Goal: Information Seeking & Learning: Check status

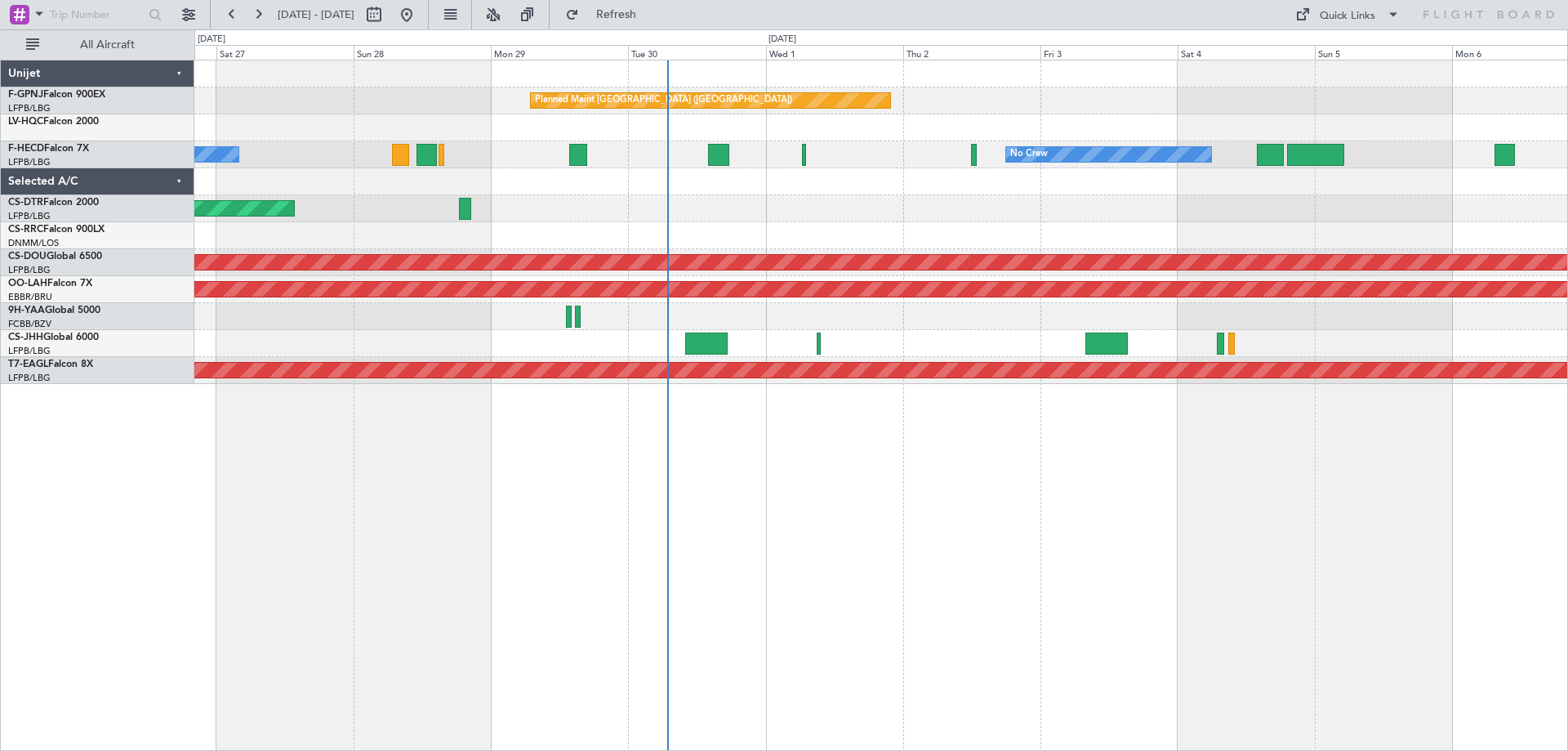
click at [571, 429] on div "Planned Maint [GEOGRAPHIC_DATA] ([GEOGRAPHIC_DATA]) No Crew No Crew No Crew Pla…" at bounding box center [881, 405] width 1373 height 691
click at [729, 199] on div "Planned Maint Nice ([GEOGRAPHIC_DATA])" at bounding box center [881, 208] width 1372 height 27
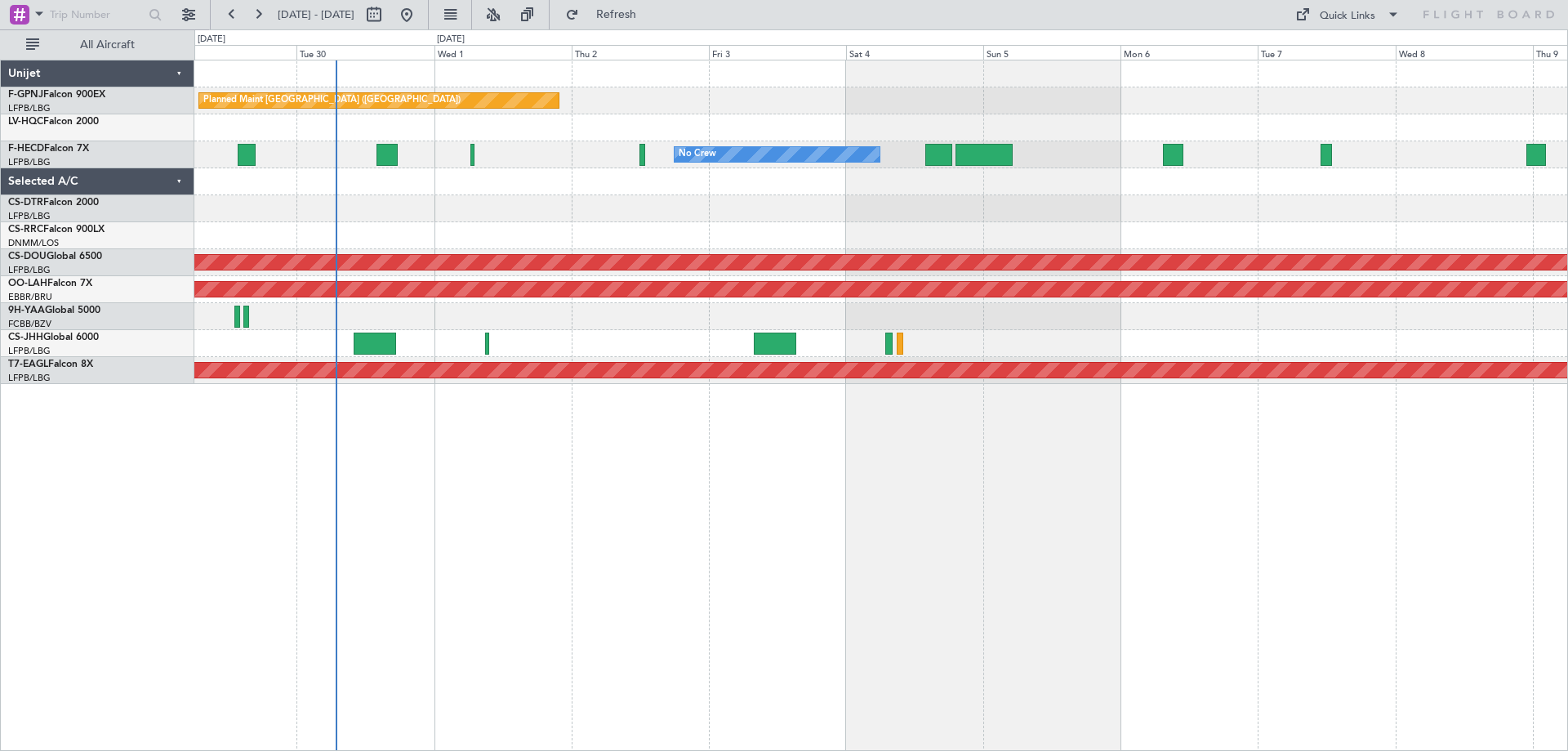
click at [692, 180] on div at bounding box center [881, 182] width 1372 height 27
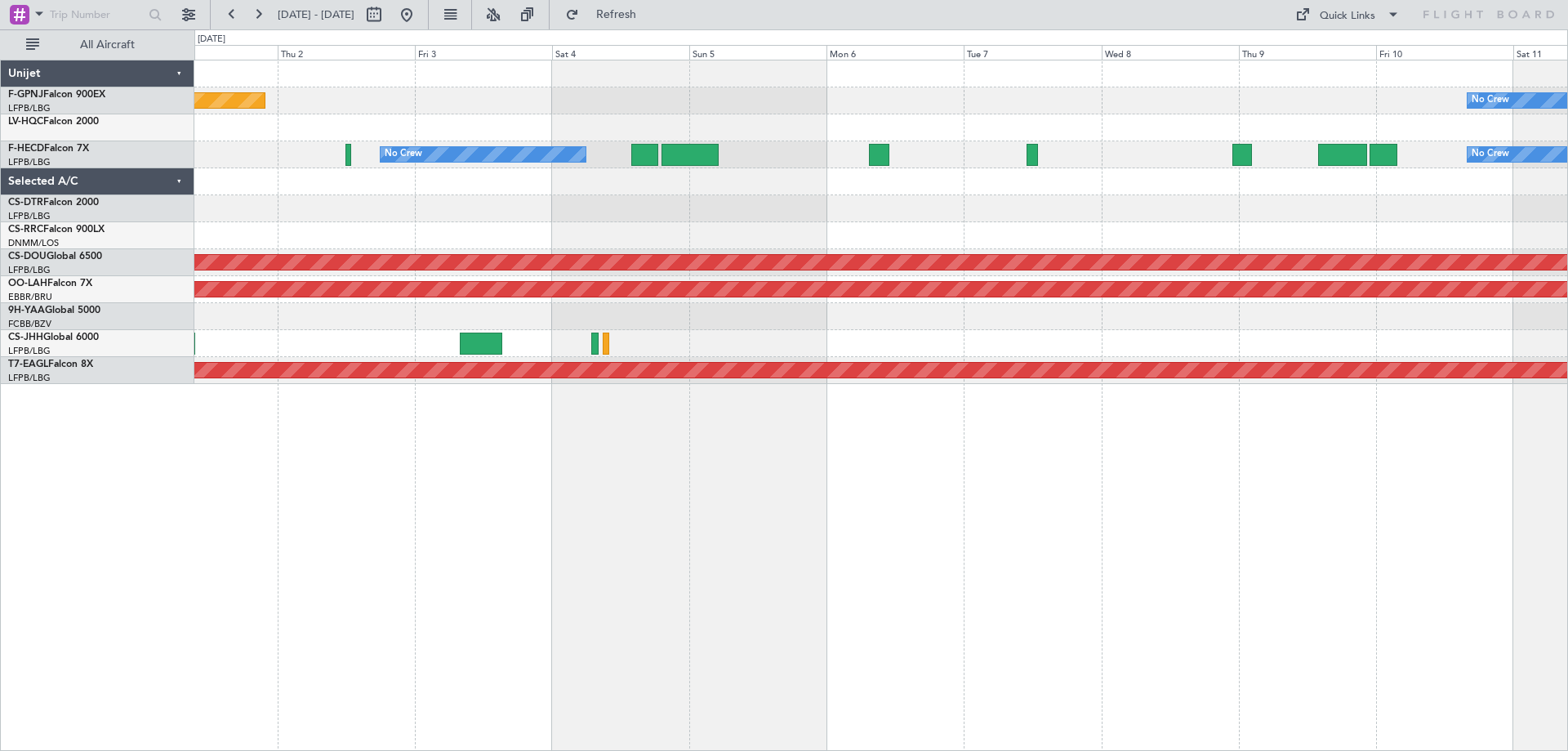
click at [702, 163] on div "Planned Maint [GEOGRAPHIC_DATA] ([GEOGRAPHIC_DATA]) No Crew No Crew No Crew Pla…" at bounding box center [881, 223] width 1372 height 324
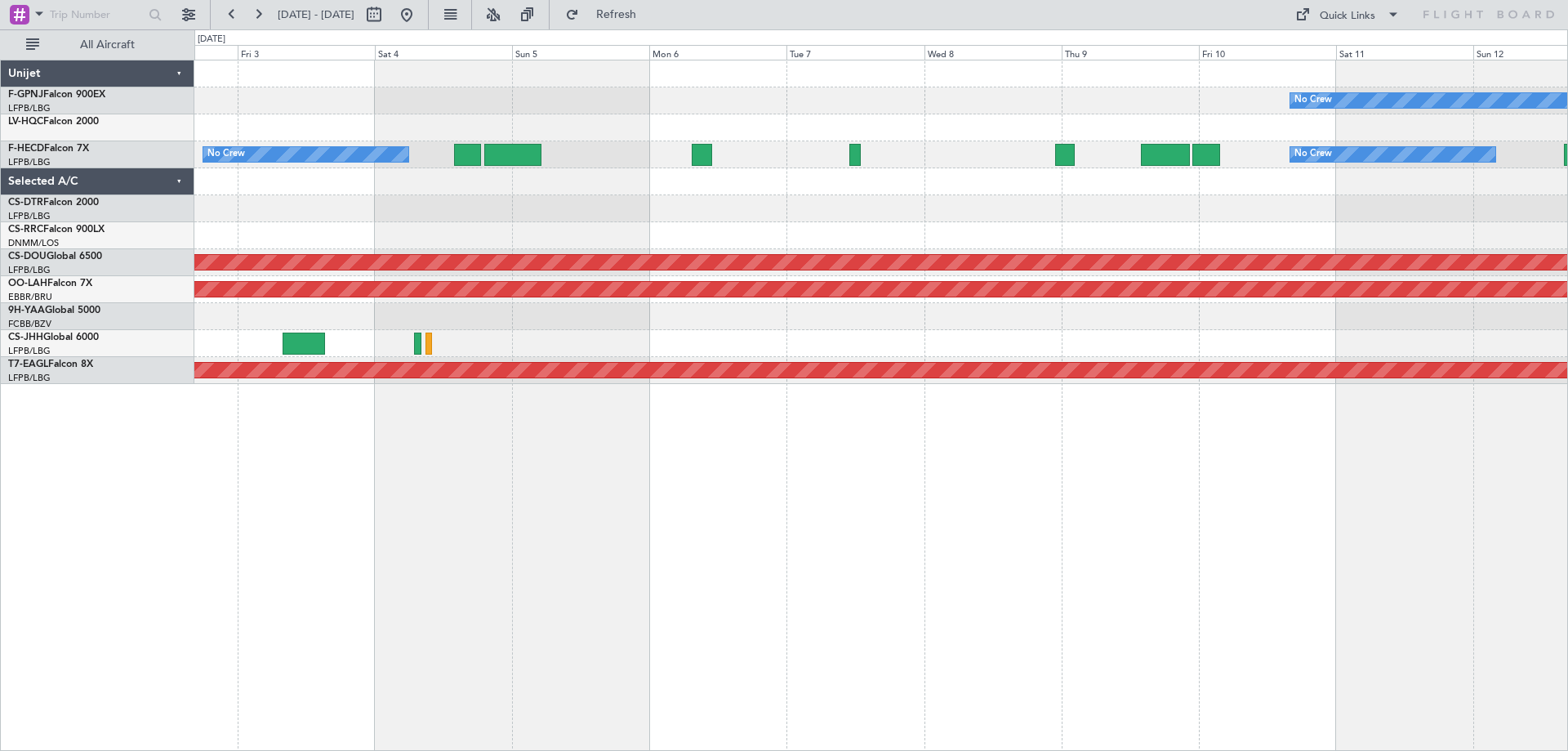
click at [651, 164] on div "No Crew No Crew Planned Maint [GEOGRAPHIC_DATA] ([GEOGRAPHIC_DATA]) No Crew No …" at bounding box center [881, 223] width 1372 height 324
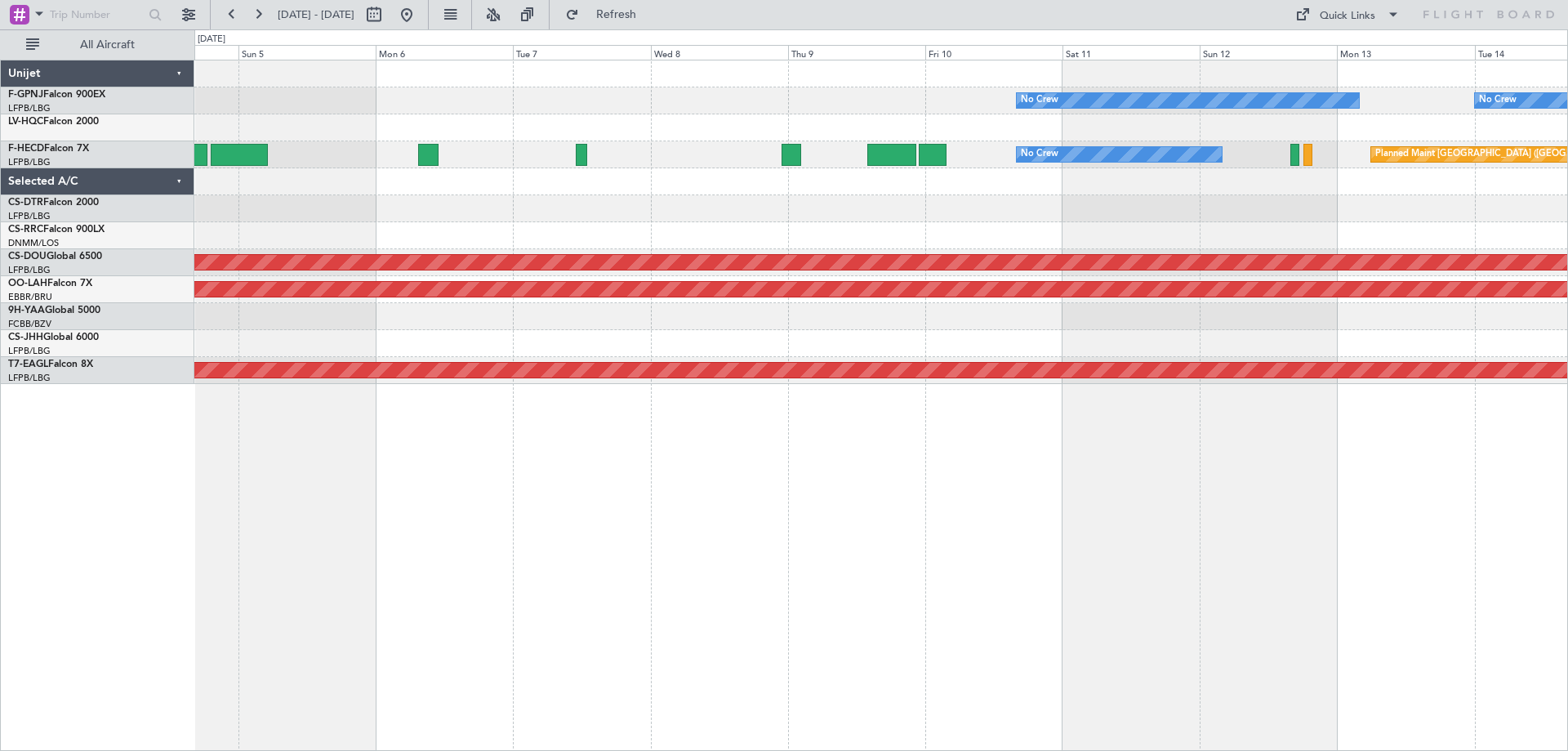
click at [717, 197] on div at bounding box center [881, 208] width 1372 height 27
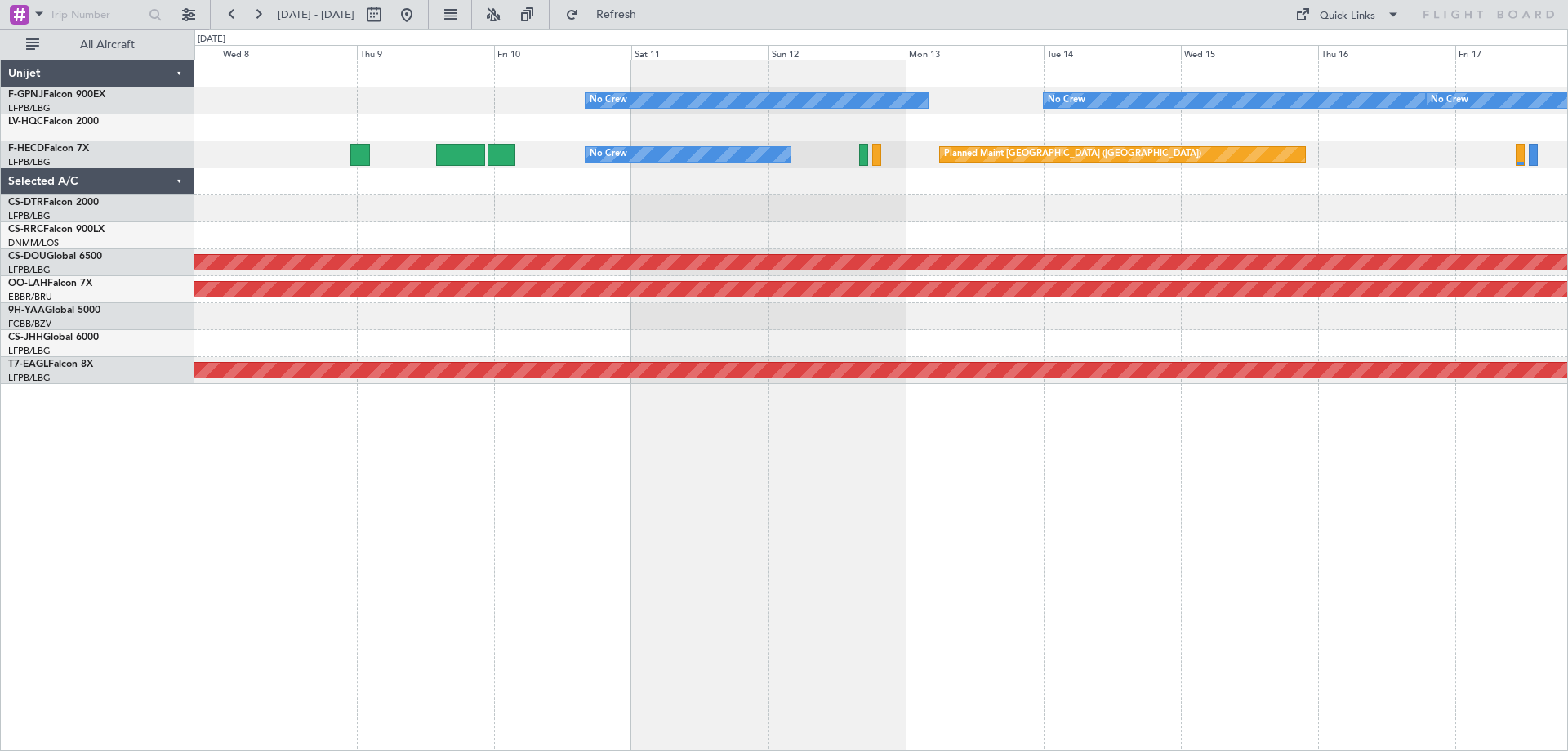
click at [612, 176] on div "No Crew No Crew No Crew No Crew Planned Maint [GEOGRAPHIC_DATA] ([GEOGRAPHIC_DA…" at bounding box center [881, 223] width 1372 height 324
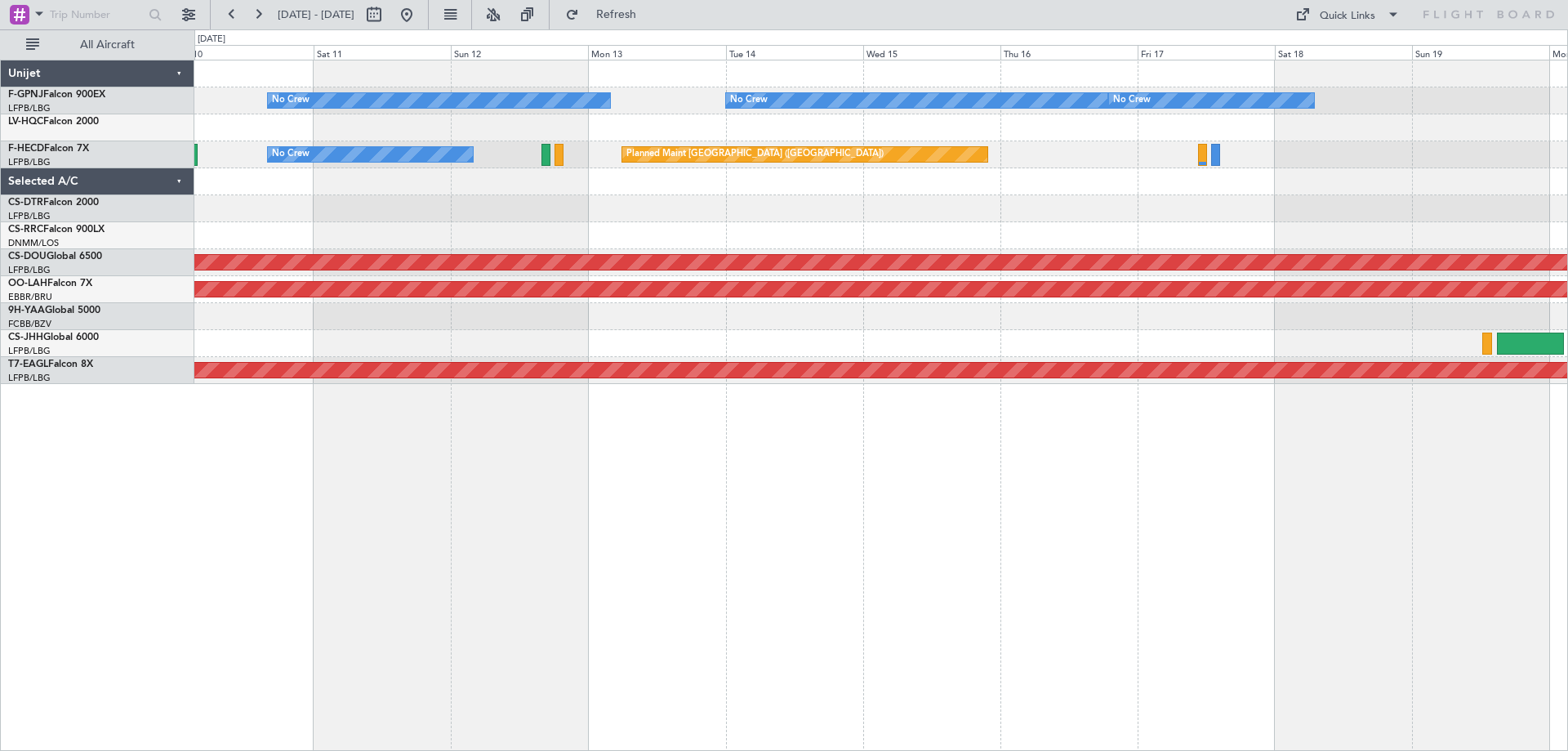
click at [616, 206] on div at bounding box center [881, 208] width 1372 height 27
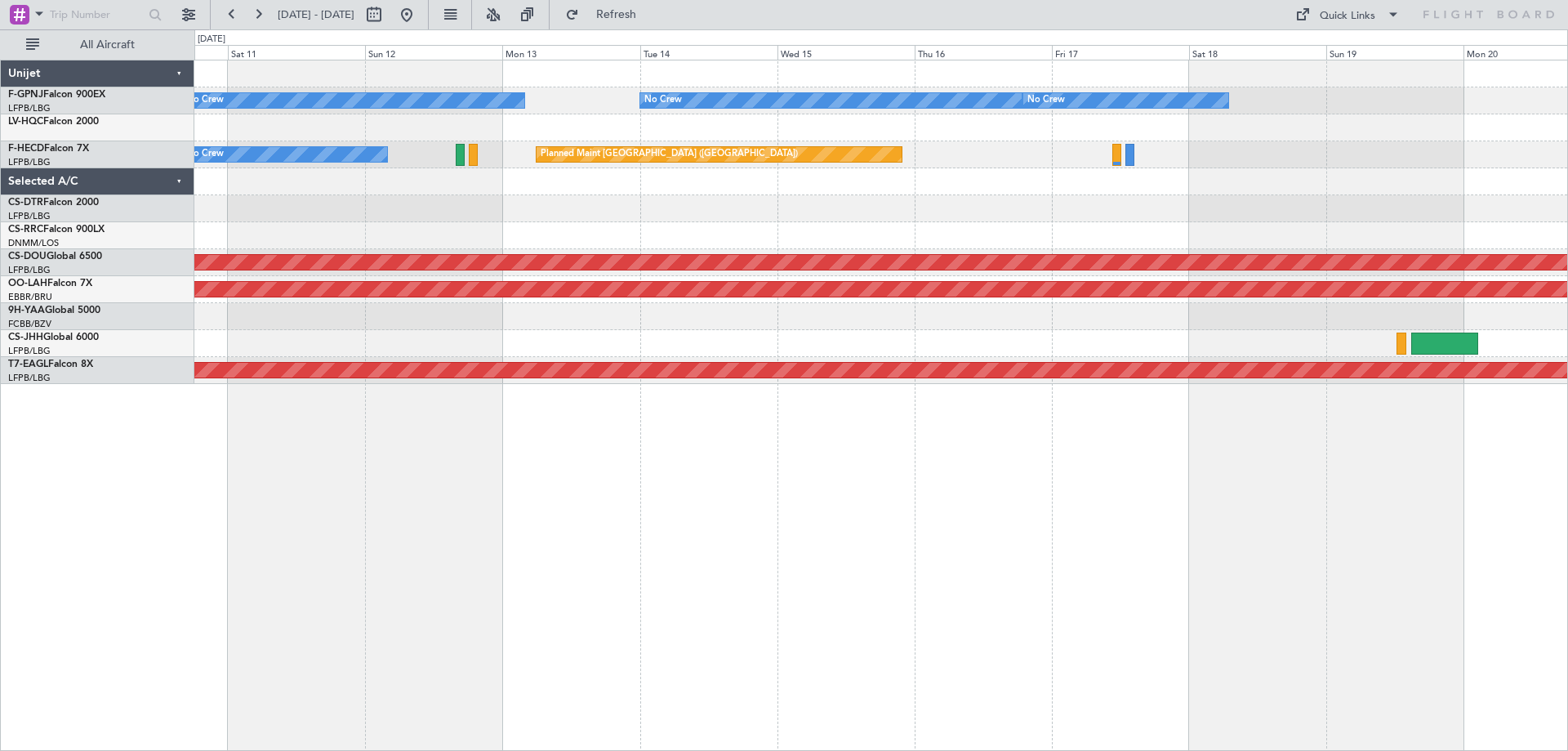
click at [784, 206] on div at bounding box center [881, 208] width 1372 height 27
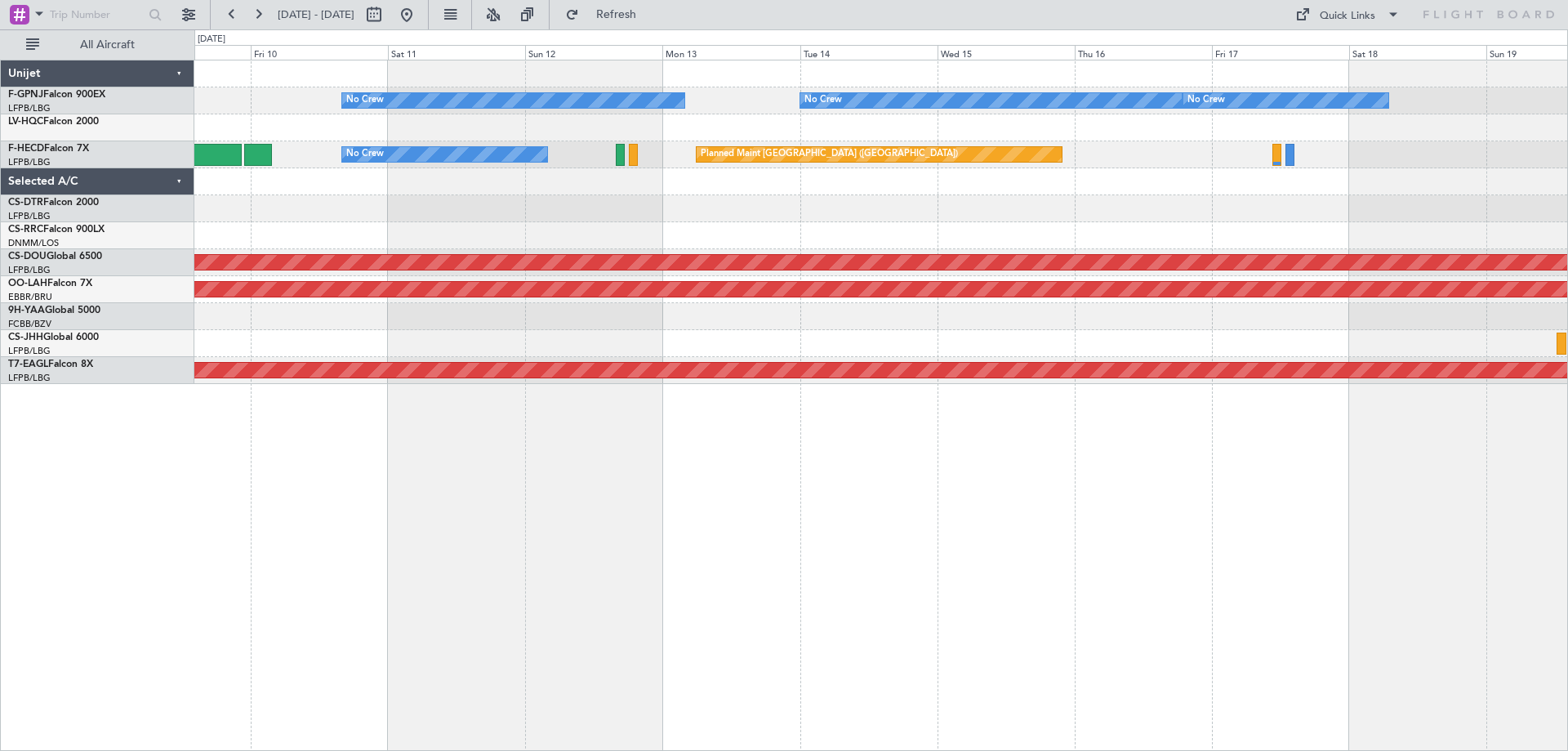
click at [1108, 203] on div at bounding box center [881, 208] width 1372 height 27
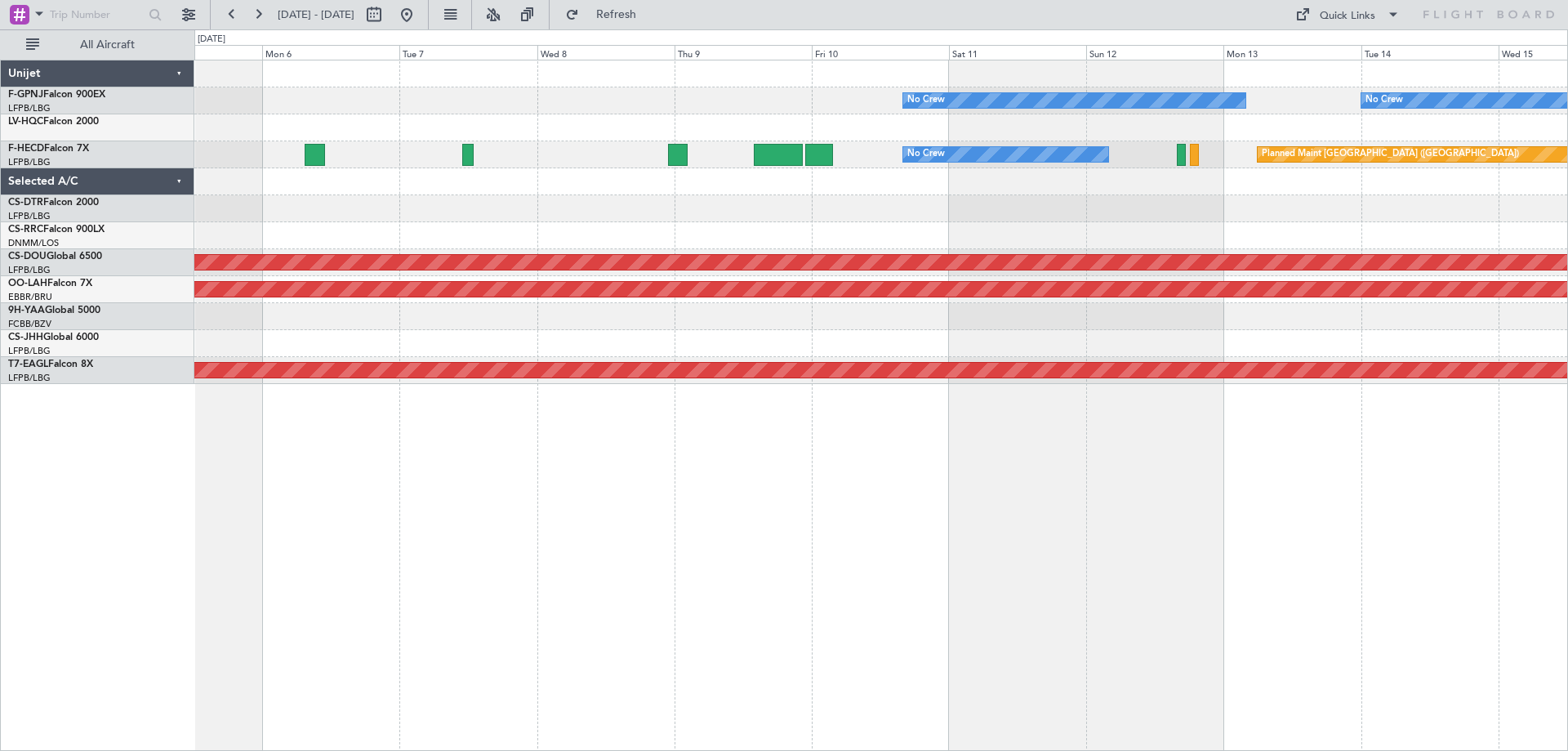
click at [1117, 211] on div at bounding box center [881, 208] width 1372 height 27
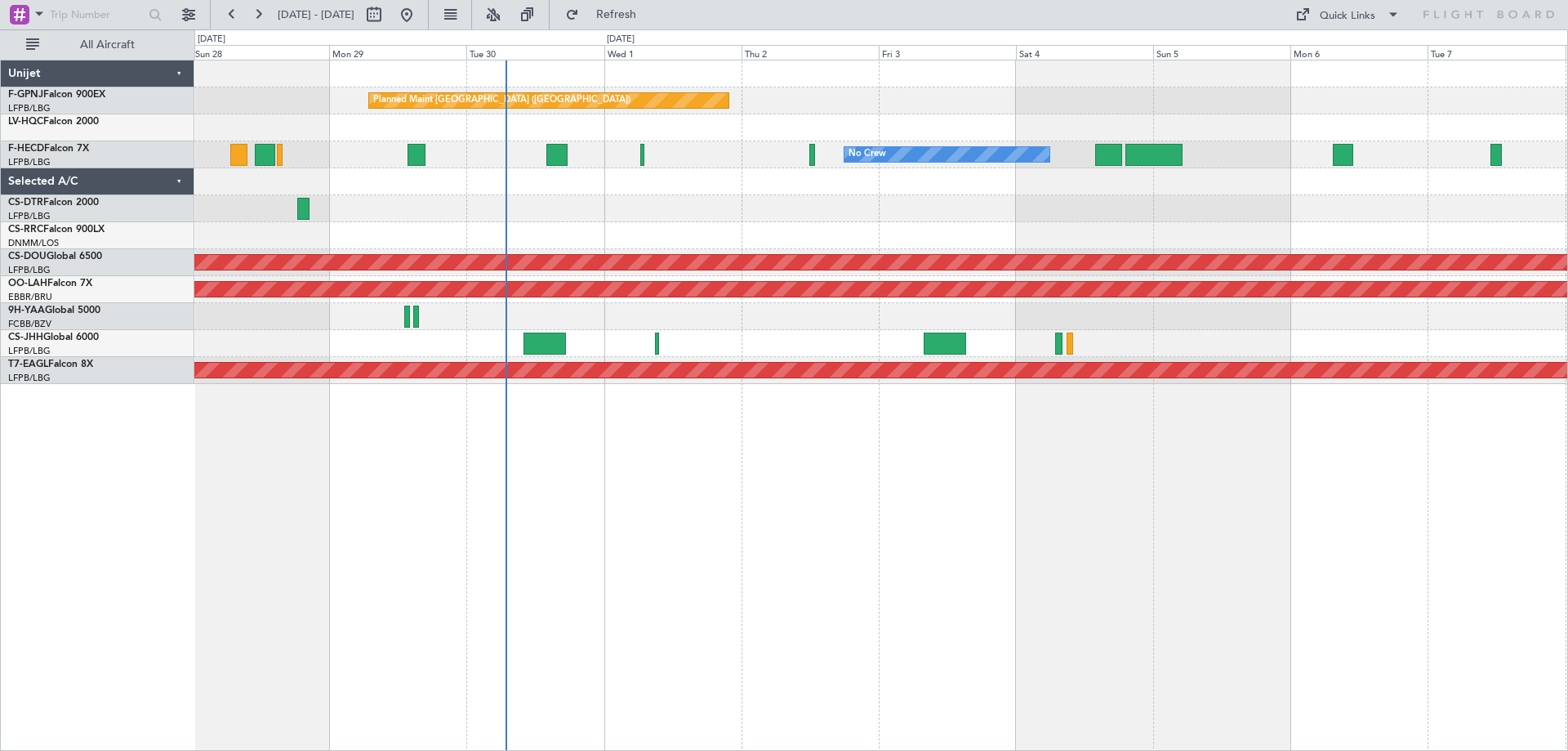
click at [962, 222] on div "Planned Maint Nice ([GEOGRAPHIC_DATA])" at bounding box center [881, 208] width 1372 height 27
